Goal: Task Accomplishment & Management: Complete application form

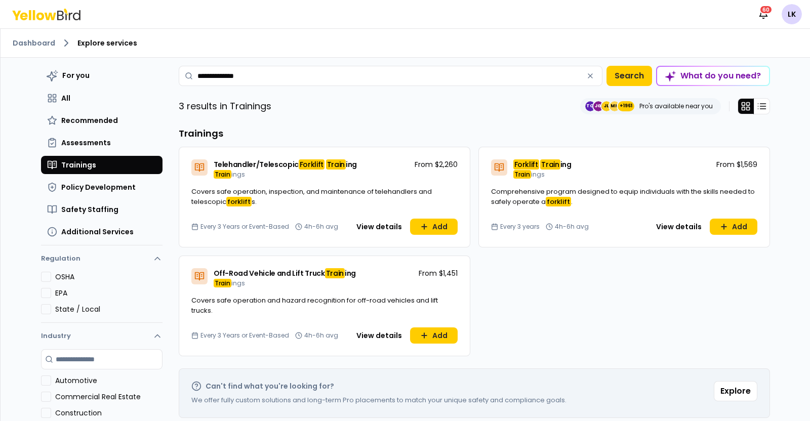
scroll to position [63, 0]
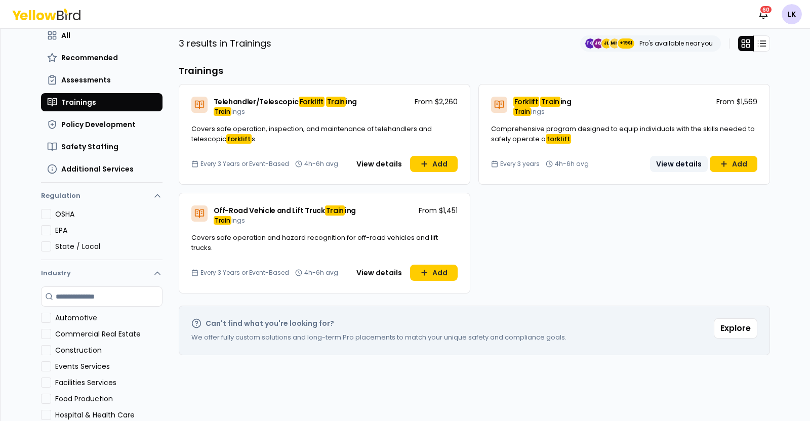
click at [678, 162] on button "View details" at bounding box center [679, 164] width 58 height 16
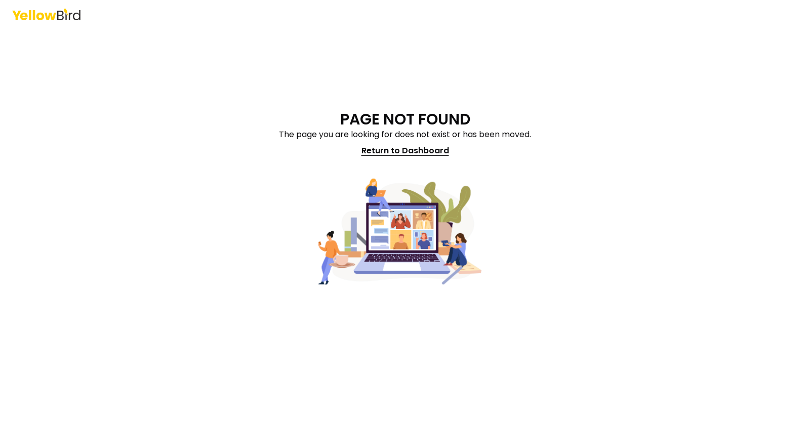
click at [392, 151] on link "Return to Dashboard" at bounding box center [405, 151] width 100 height 20
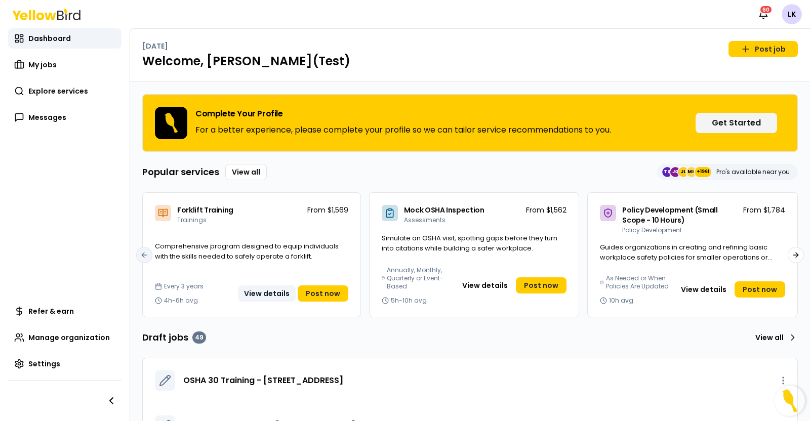
click at [269, 294] on button "View details" at bounding box center [267, 293] width 58 height 16
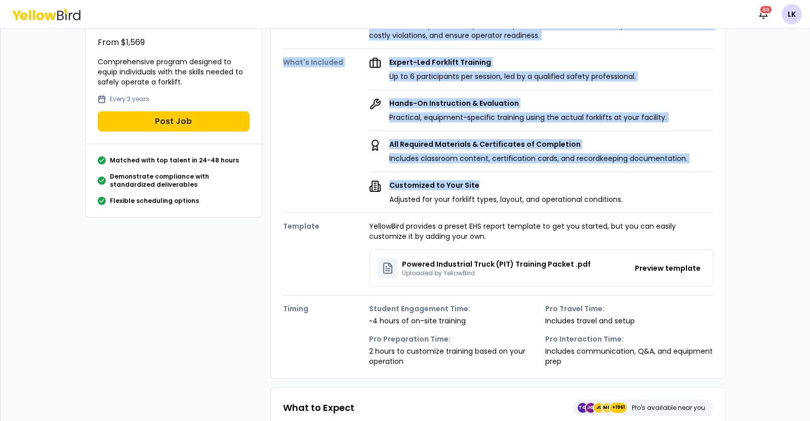
scroll to position [126, 0]
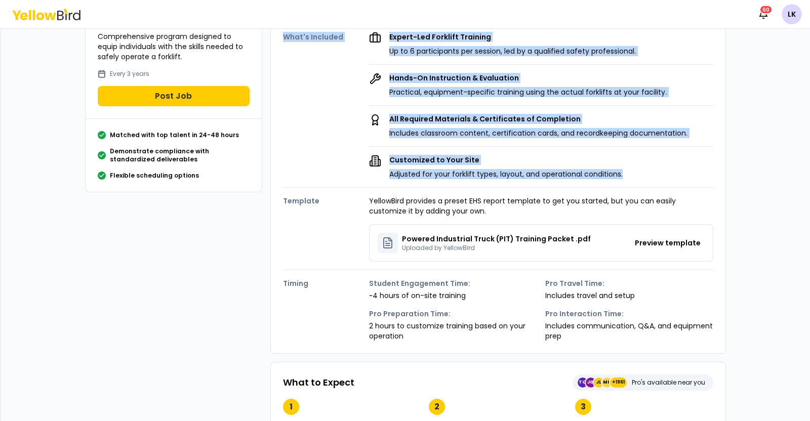
drag, startPoint x: 272, startPoint y: 84, endPoint x: 678, endPoint y: 168, distance: 415.2
click at [678, 168] on div "Details Description A practical training program that provides OSHA-compliant c…" at bounding box center [498, 147] width 456 height 414
copy div "Details Description A practical training program that provides OSHA-compliant c…"
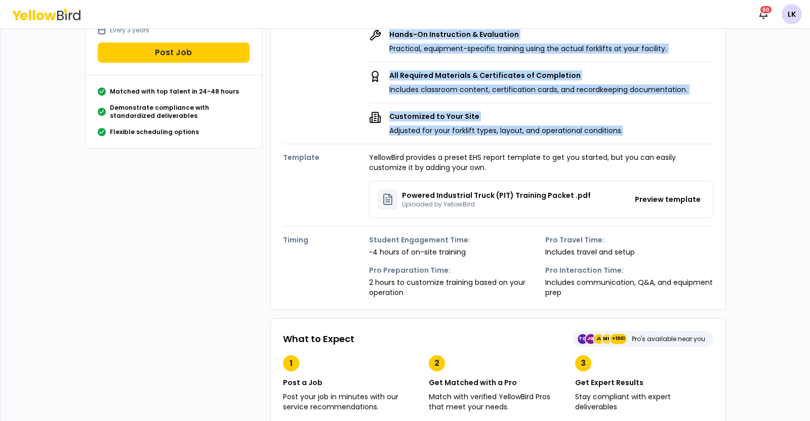
scroll to position [190, 0]
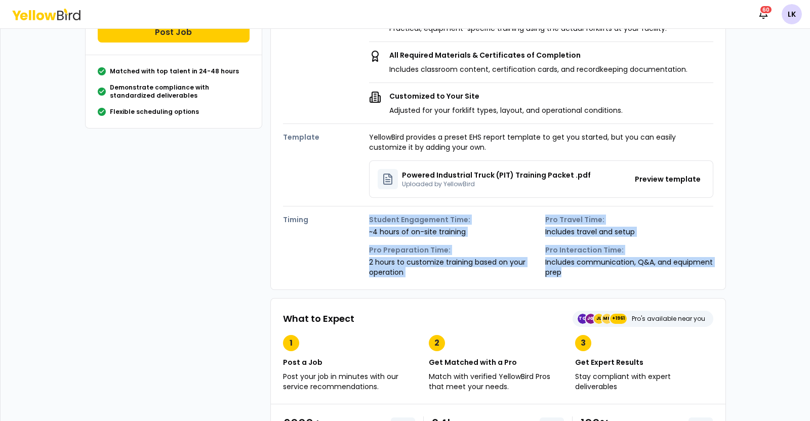
drag, startPoint x: 357, startPoint y: 218, endPoint x: 697, endPoint y: 272, distance: 343.5
click at [697, 272] on div "Timing Student Engagement Time: ~4 hours of on-site training Pro Travel Time: I…" at bounding box center [498, 242] width 430 height 71
copy div "Student Engagement Time: ~4 hours of on-site training Pro Travel Time: Includes…"
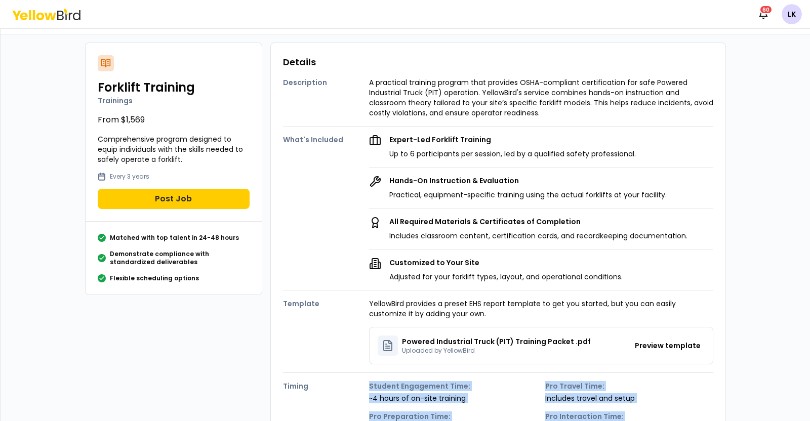
scroll to position [0, 0]
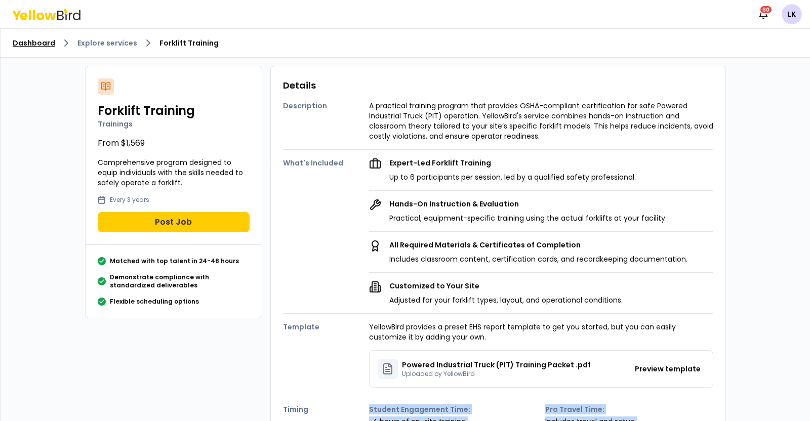
click at [34, 42] on link "Dashboard" at bounding box center [34, 43] width 43 height 10
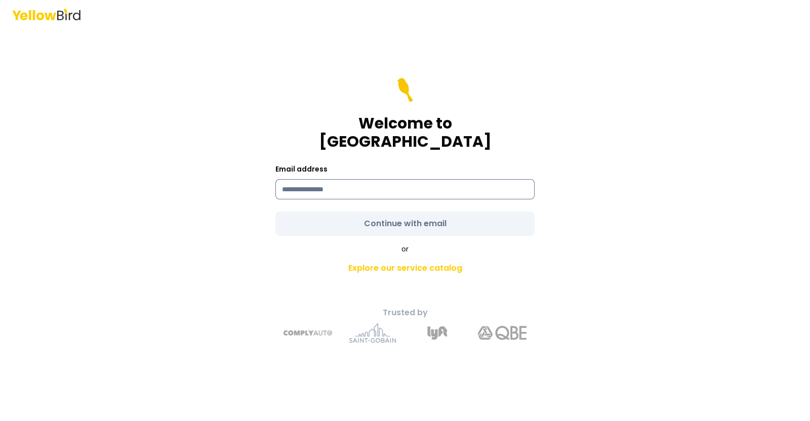
click at [345, 179] on input at bounding box center [404, 189] width 259 height 20
type input "**********"
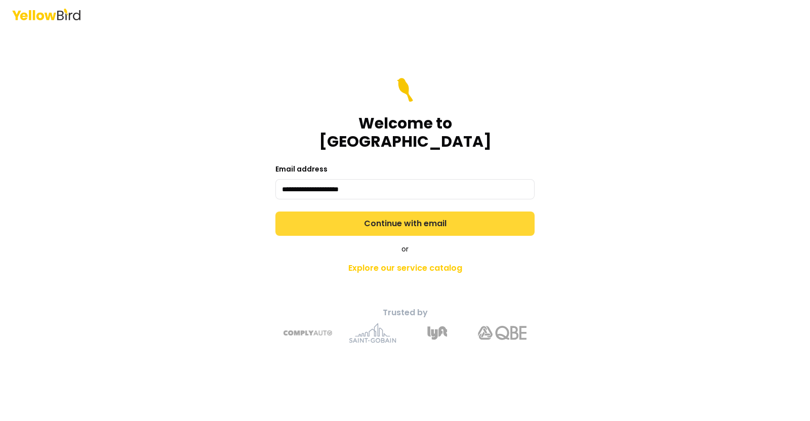
click at [391, 214] on form "**********" at bounding box center [404, 157] width 259 height 158
click at [392, 214] on button "Continue with email" at bounding box center [404, 224] width 259 height 24
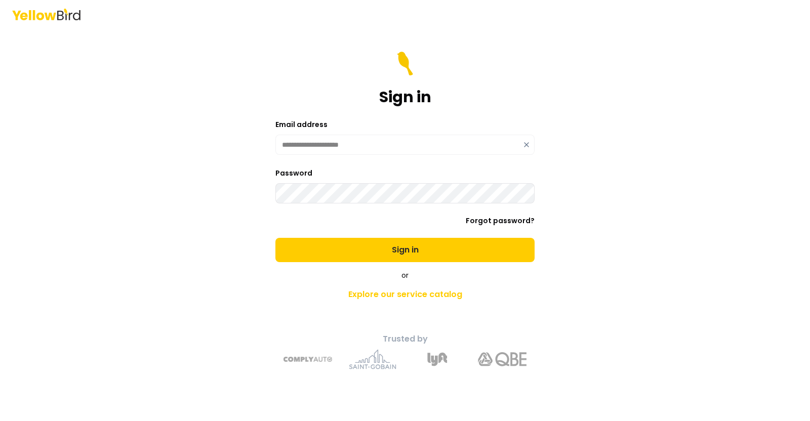
click at [275, 238] on button "Sign in" at bounding box center [404, 250] width 259 height 24
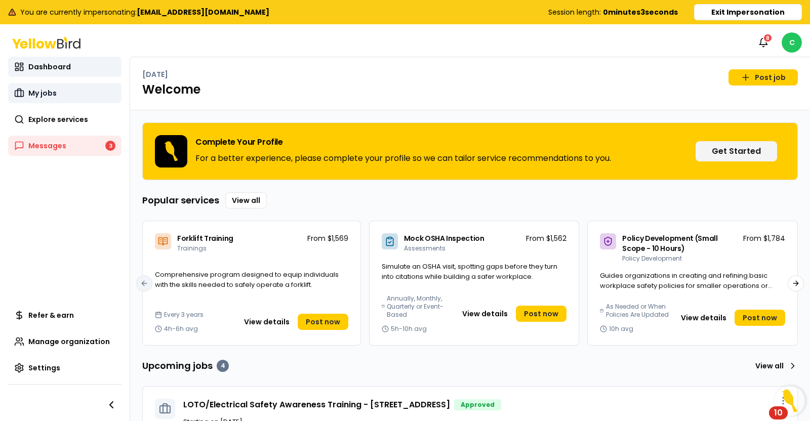
click at [38, 97] on span "My jobs" at bounding box center [42, 93] width 28 height 10
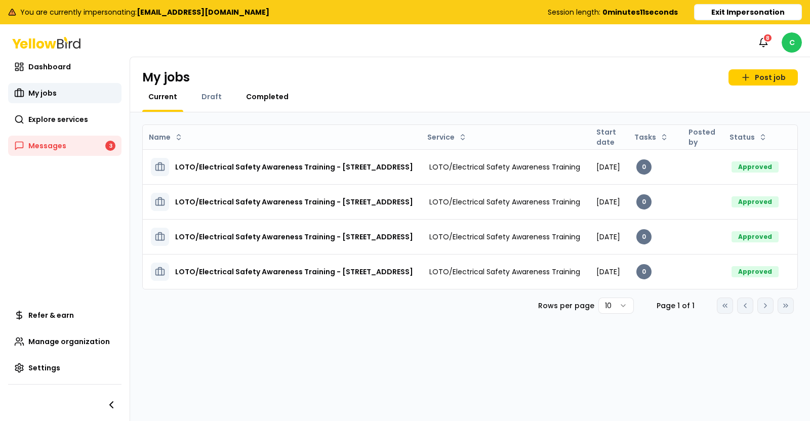
click at [253, 96] on span "Completed" at bounding box center [267, 97] width 43 height 10
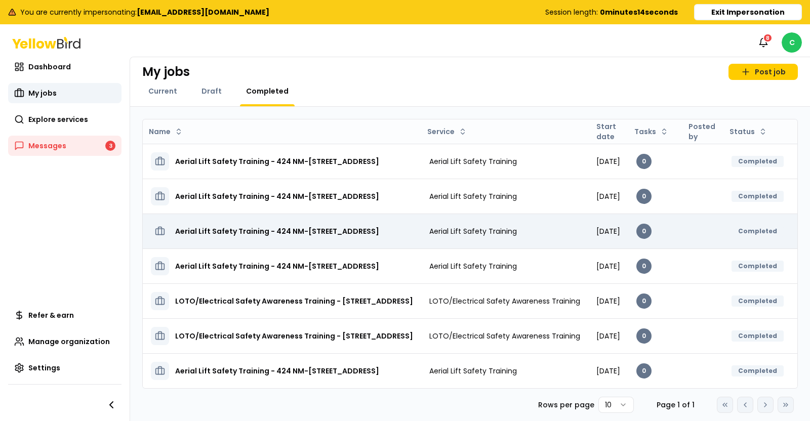
scroll to position [14, 0]
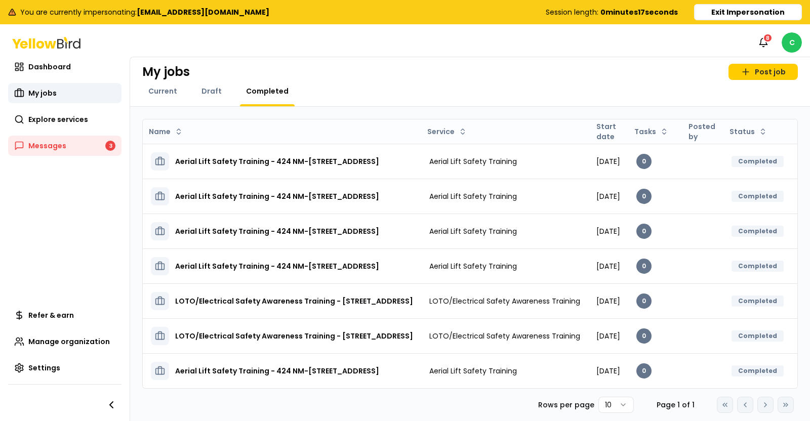
click at [474, 89] on div "Current Draft Completed" at bounding box center [470, 96] width 656 height 20
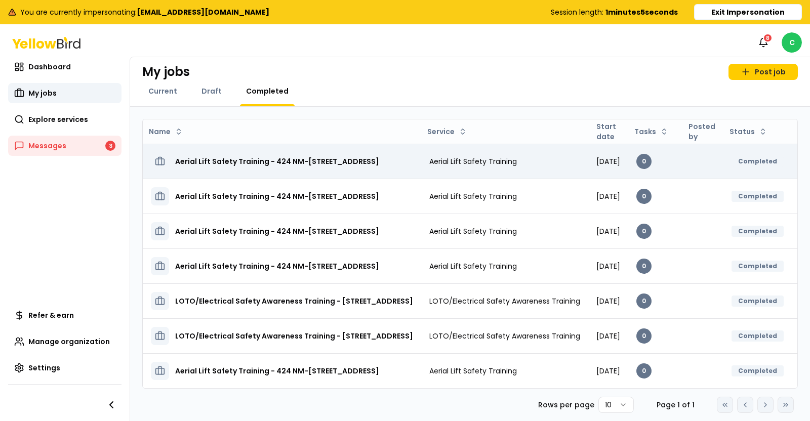
click at [363, 155] on h3 "Aerial Lift Safety Training - 424 NM-599 Frontage Rd, Santa Fe, NM 87507" at bounding box center [277, 161] width 204 height 18
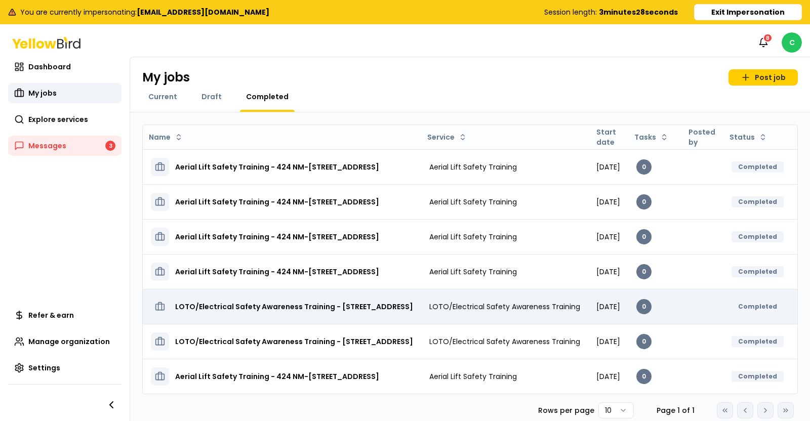
click at [221, 302] on h3 "LOTO/Electrical Safety Awareness Training - 424 NM-599 Frontage Rd, Santa Fe, N…" at bounding box center [294, 307] width 238 height 18
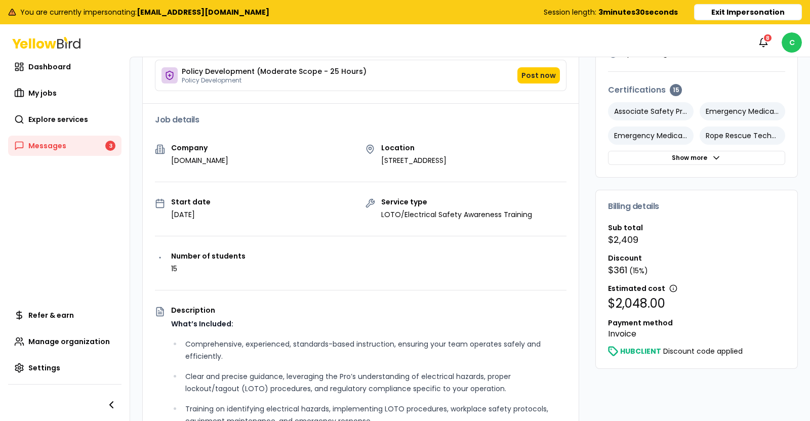
scroll to position [253, 0]
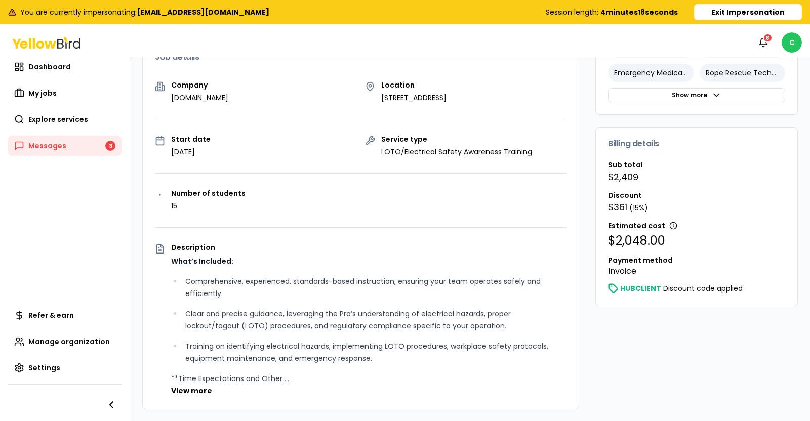
click at [716, 11] on button "Exit Impersonation" at bounding box center [748, 12] width 108 height 16
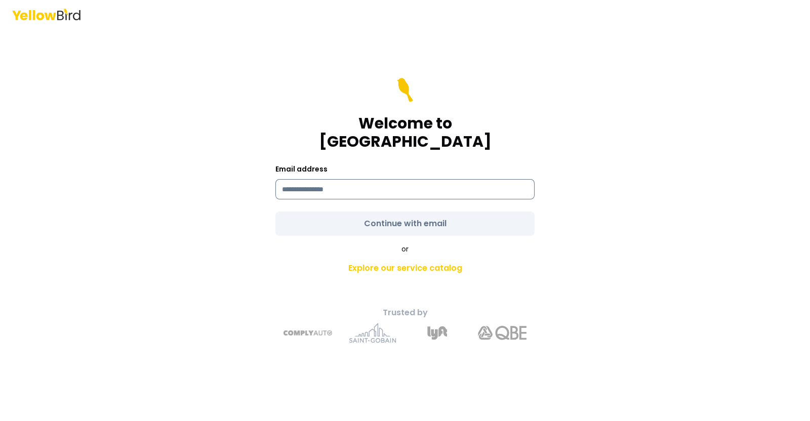
click at [369, 179] on input at bounding box center [404, 189] width 259 height 20
click at [348, 180] on input at bounding box center [404, 189] width 259 height 20
type input "**********"
click at [355, 216] on form "**********" at bounding box center [404, 157] width 259 height 158
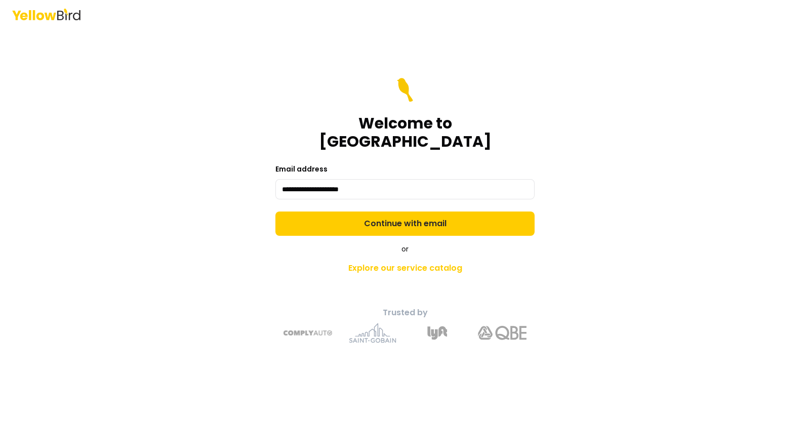
click at [355, 216] on button "Continue with email" at bounding box center [404, 224] width 259 height 24
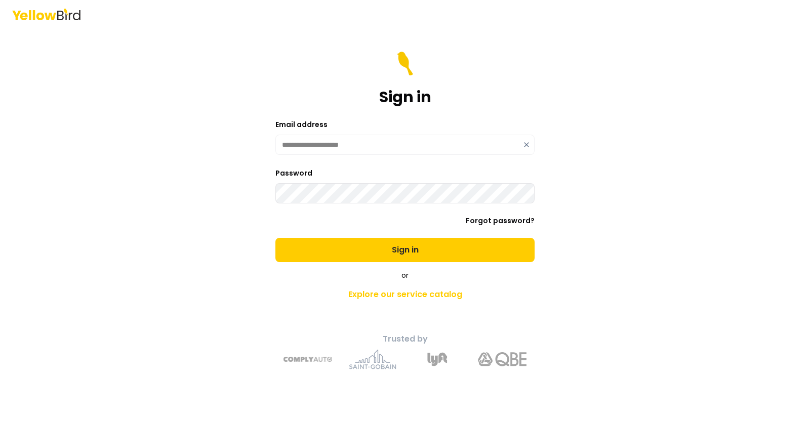
click at [275, 238] on button "Sign in" at bounding box center [404, 250] width 259 height 24
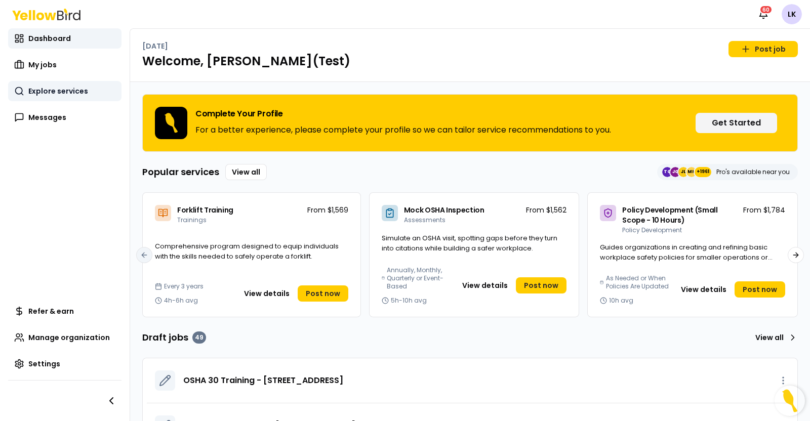
click at [53, 95] on span "Explore services" at bounding box center [58, 91] width 60 height 10
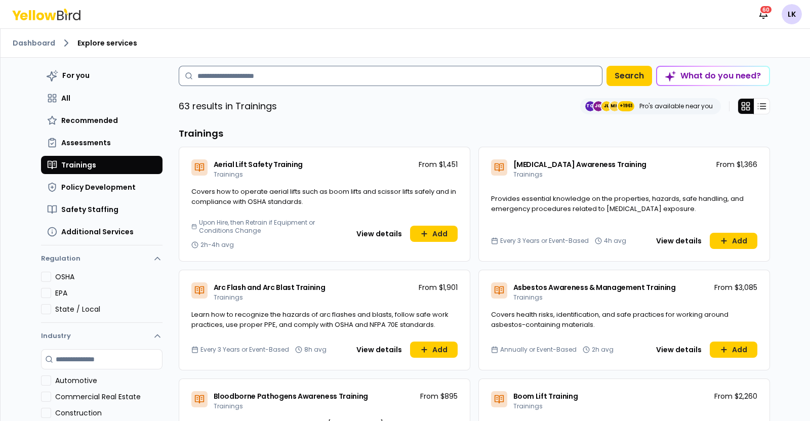
click at [281, 77] on input at bounding box center [391, 76] width 424 height 20
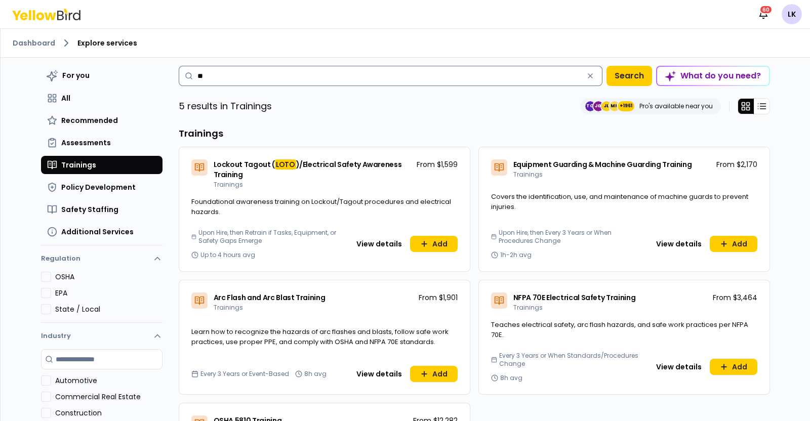
type input "*"
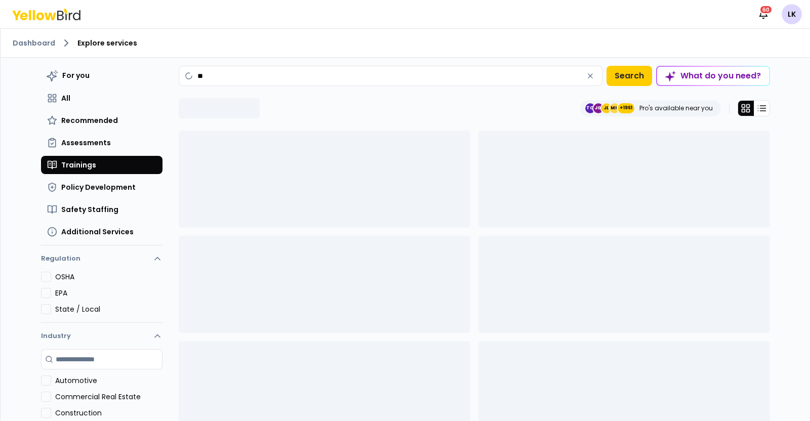
type input "*"
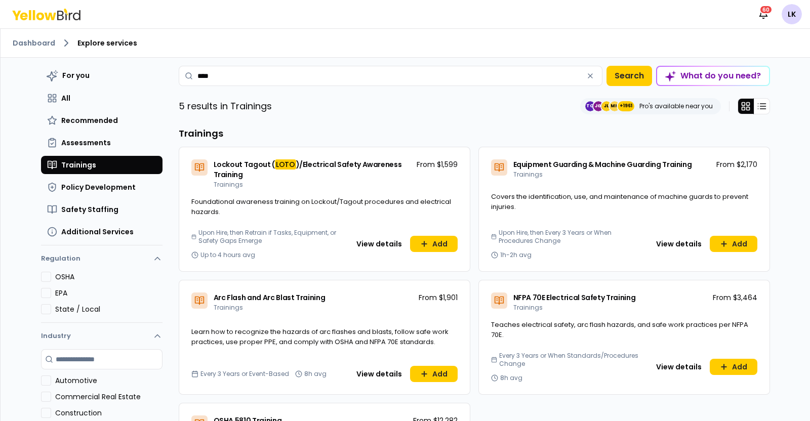
type input "****"
